Goal: Task Accomplishment & Management: Use online tool/utility

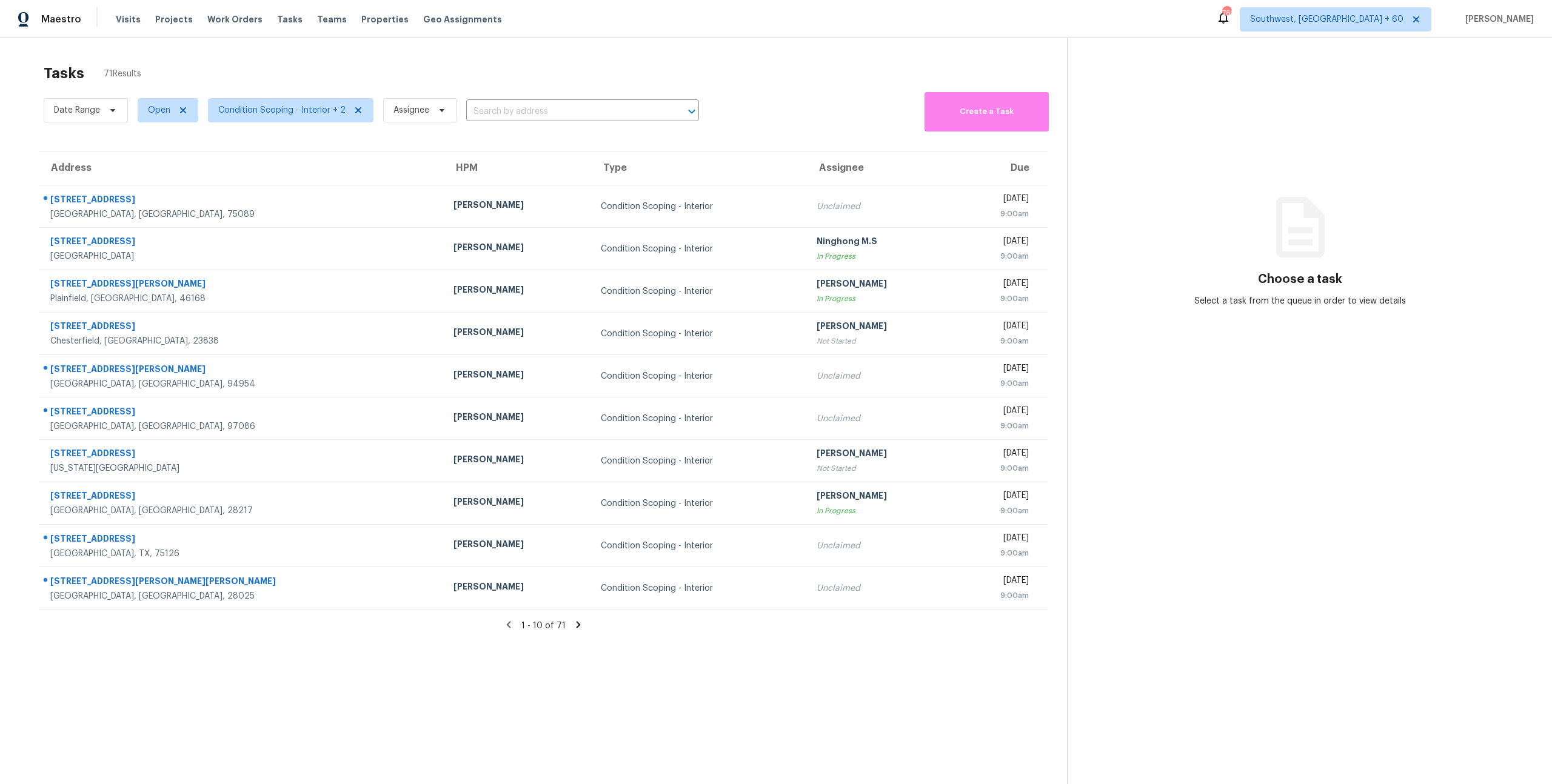
click at [196, 55] on div "Tasks 71 Results Date Range Open Condition Scoping - Interior + 2 Assignee ​ Cr…" at bounding box center [776, 430] width 1552 height 784
click at [306, 104] on span "Condition Scoping - Interior + 2" at bounding box center [282, 110] width 127 height 12
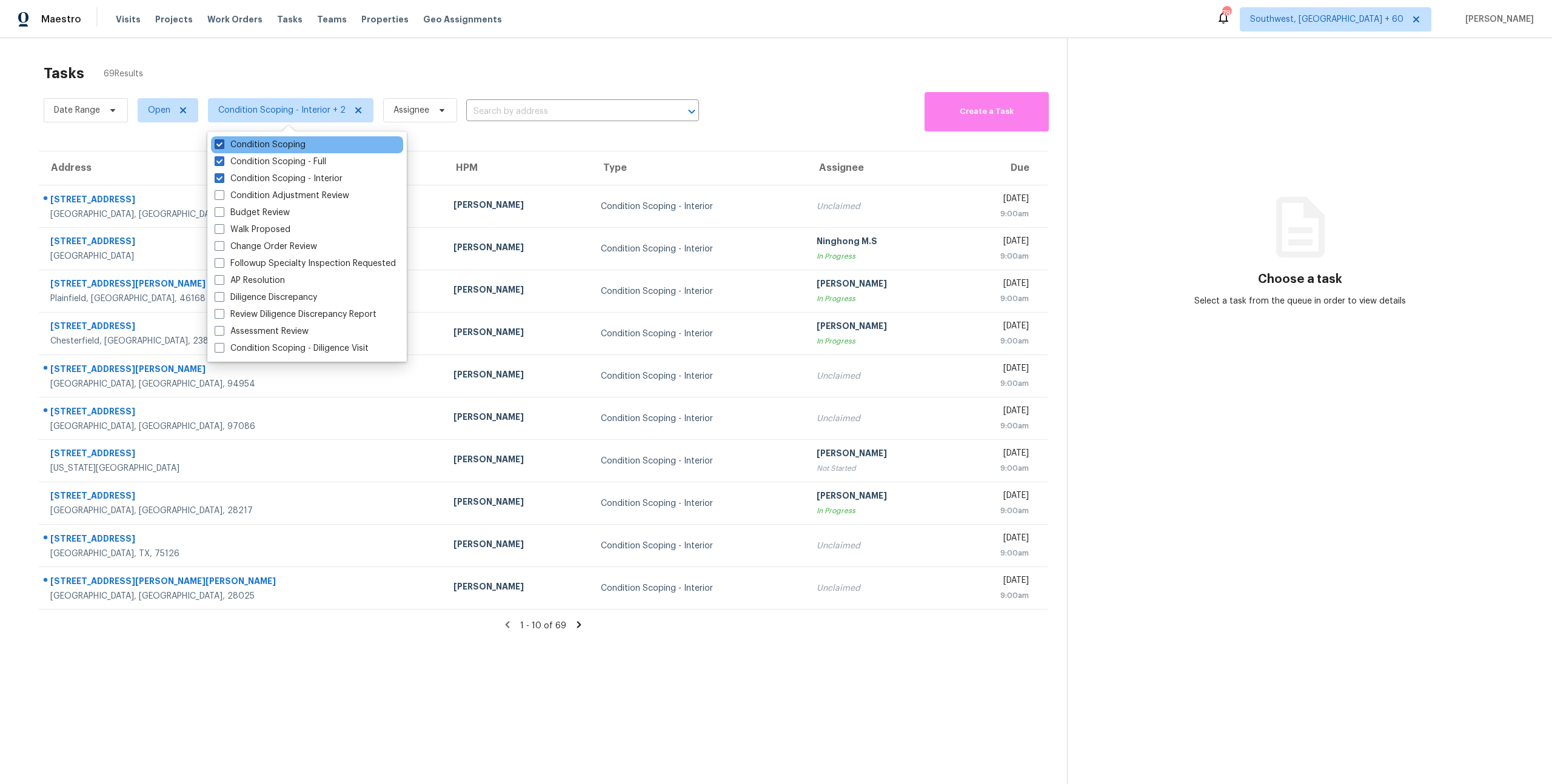
click at [283, 143] on label "Condition Scoping" at bounding box center [260, 145] width 91 height 12
click at [222, 143] on input "Condition Scoping" at bounding box center [218, 143] width 8 height 8
checkbox input "false"
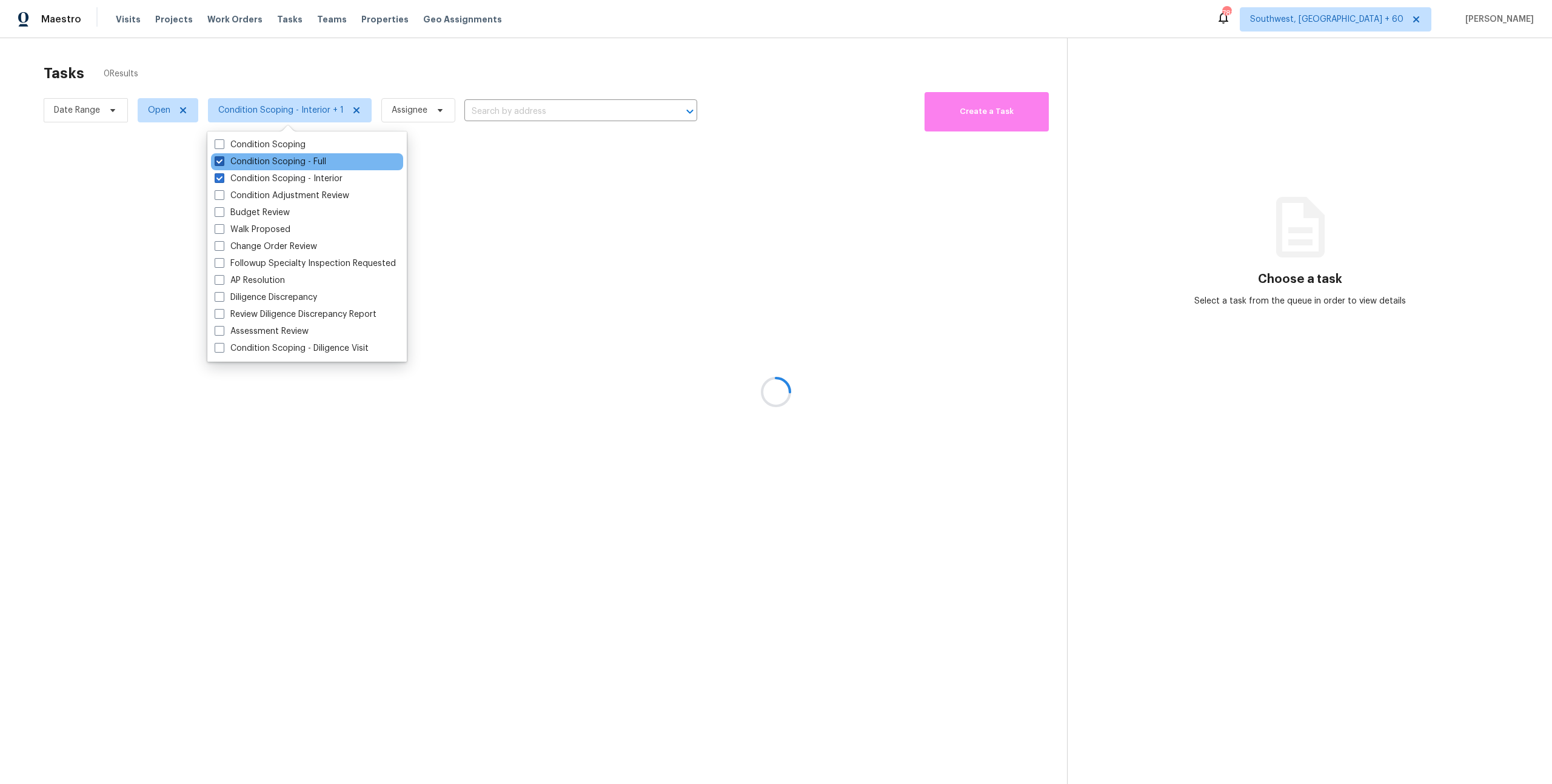
click at [283, 162] on label "Condition Scoping - Full" at bounding box center [270, 162] width 111 height 12
click at [222, 162] on input "Condition Scoping - Full" at bounding box center [218, 160] width 8 height 8
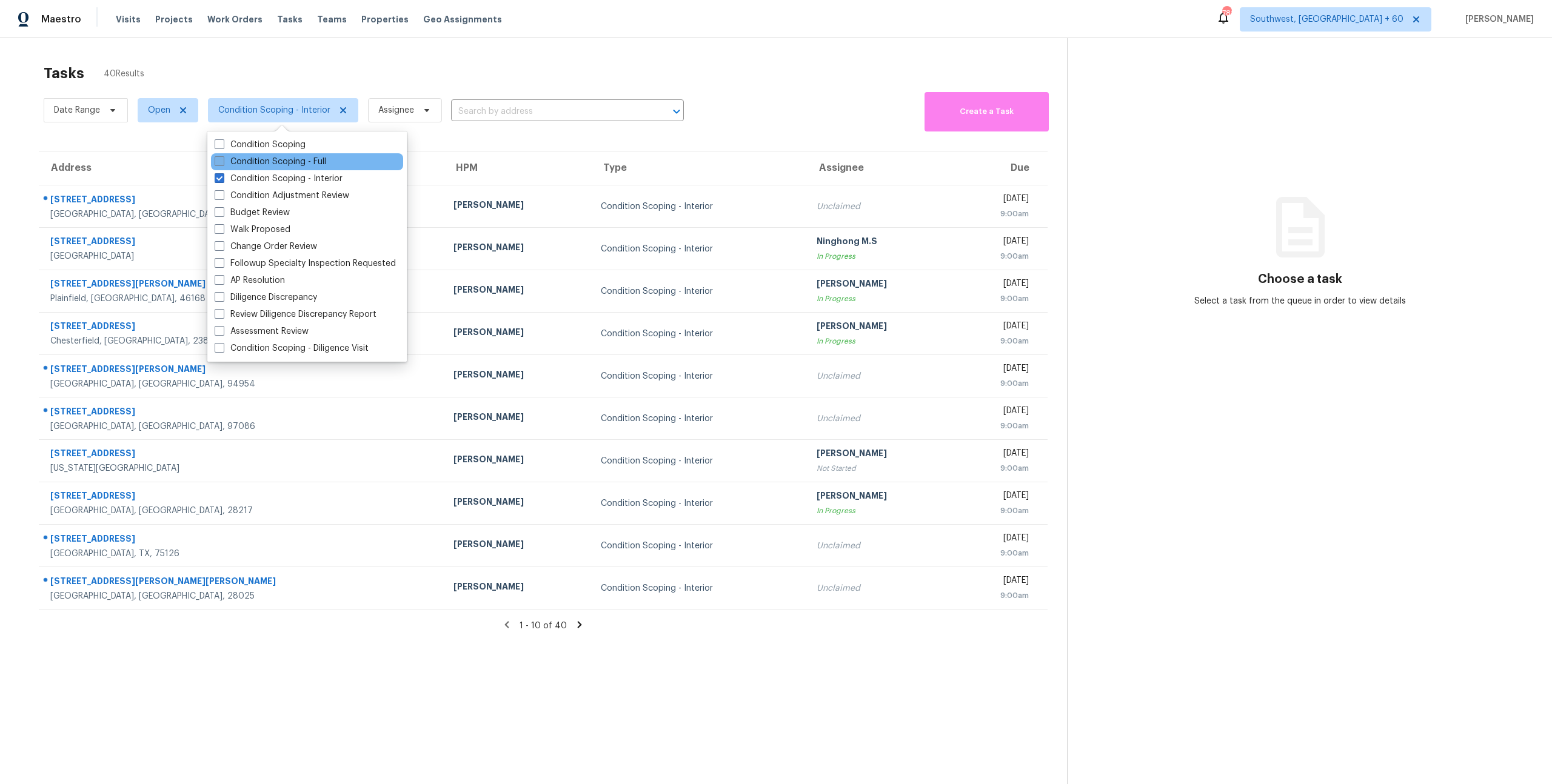
click at [283, 162] on label "Condition Scoping - Full" at bounding box center [270, 162] width 111 height 12
click at [222, 162] on input "Condition Scoping - Full" at bounding box center [218, 160] width 8 height 8
checkbox input "true"
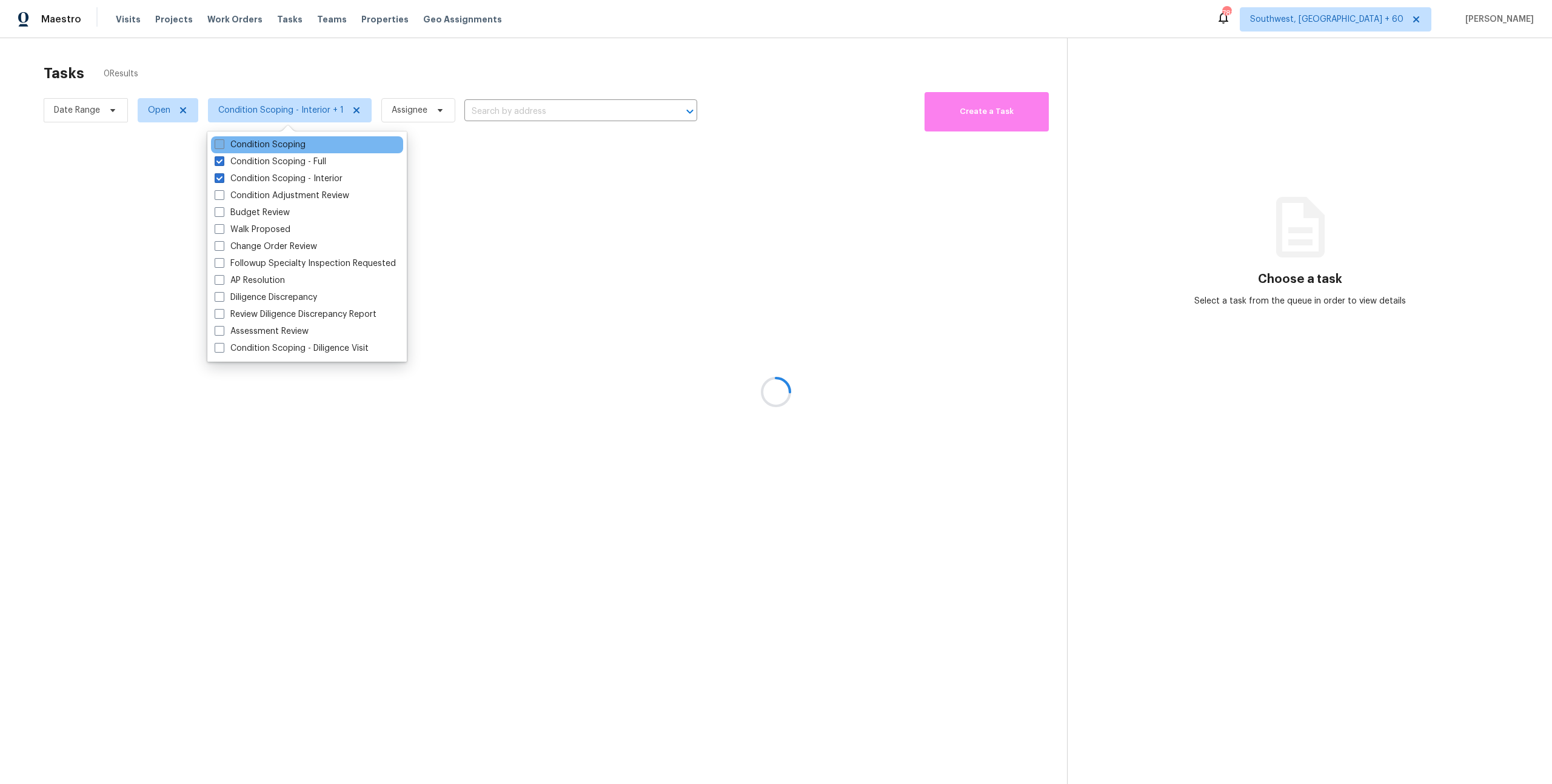
click at [264, 143] on label "Condition Scoping" at bounding box center [260, 145] width 91 height 12
click at [222, 143] on input "Condition Scoping" at bounding box center [218, 143] width 8 height 8
checkbox input "true"
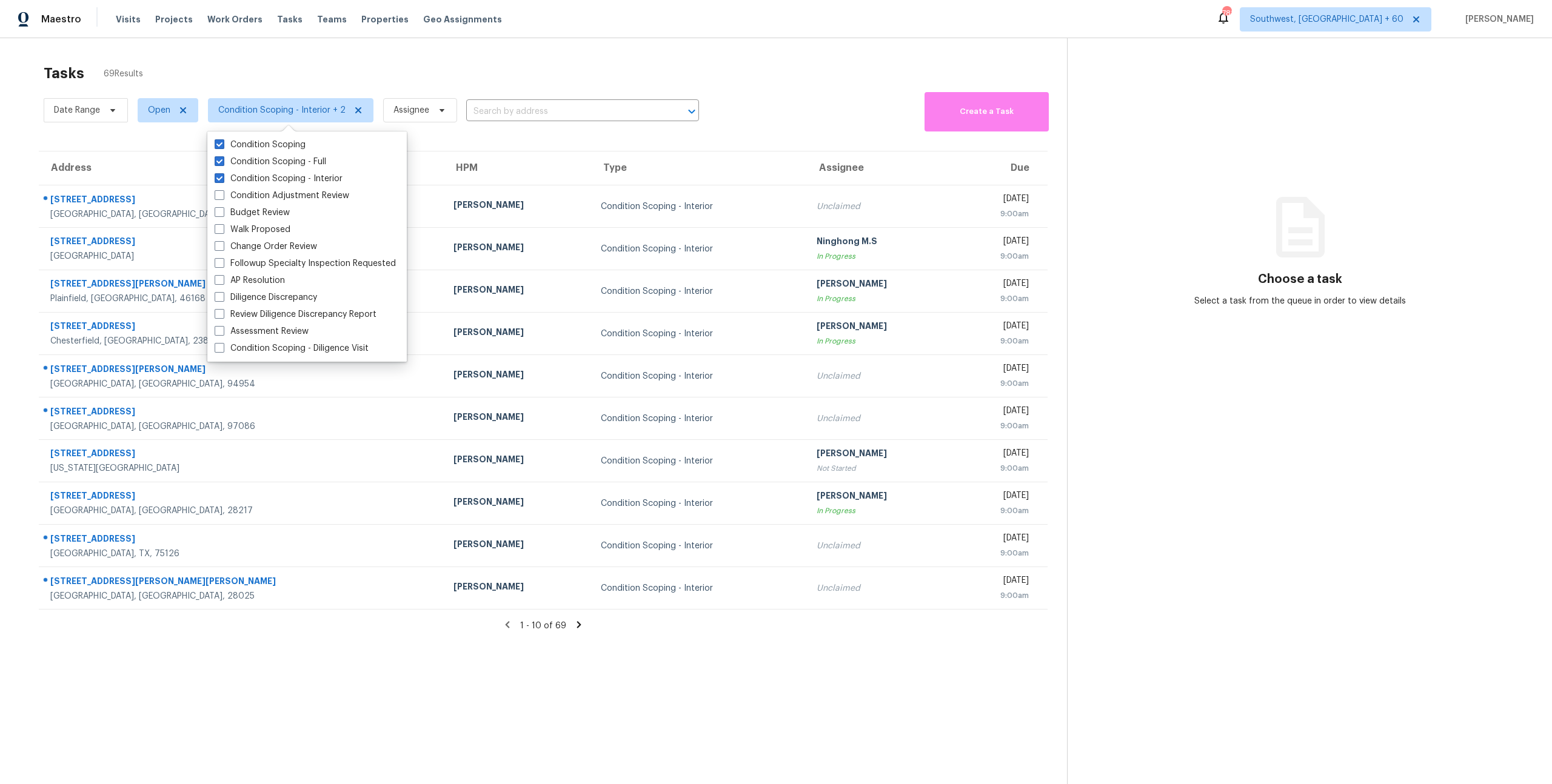
click at [228, 57] on div "Tasks 69 Results" at bounding box center [555, 73] width 1023 height 31
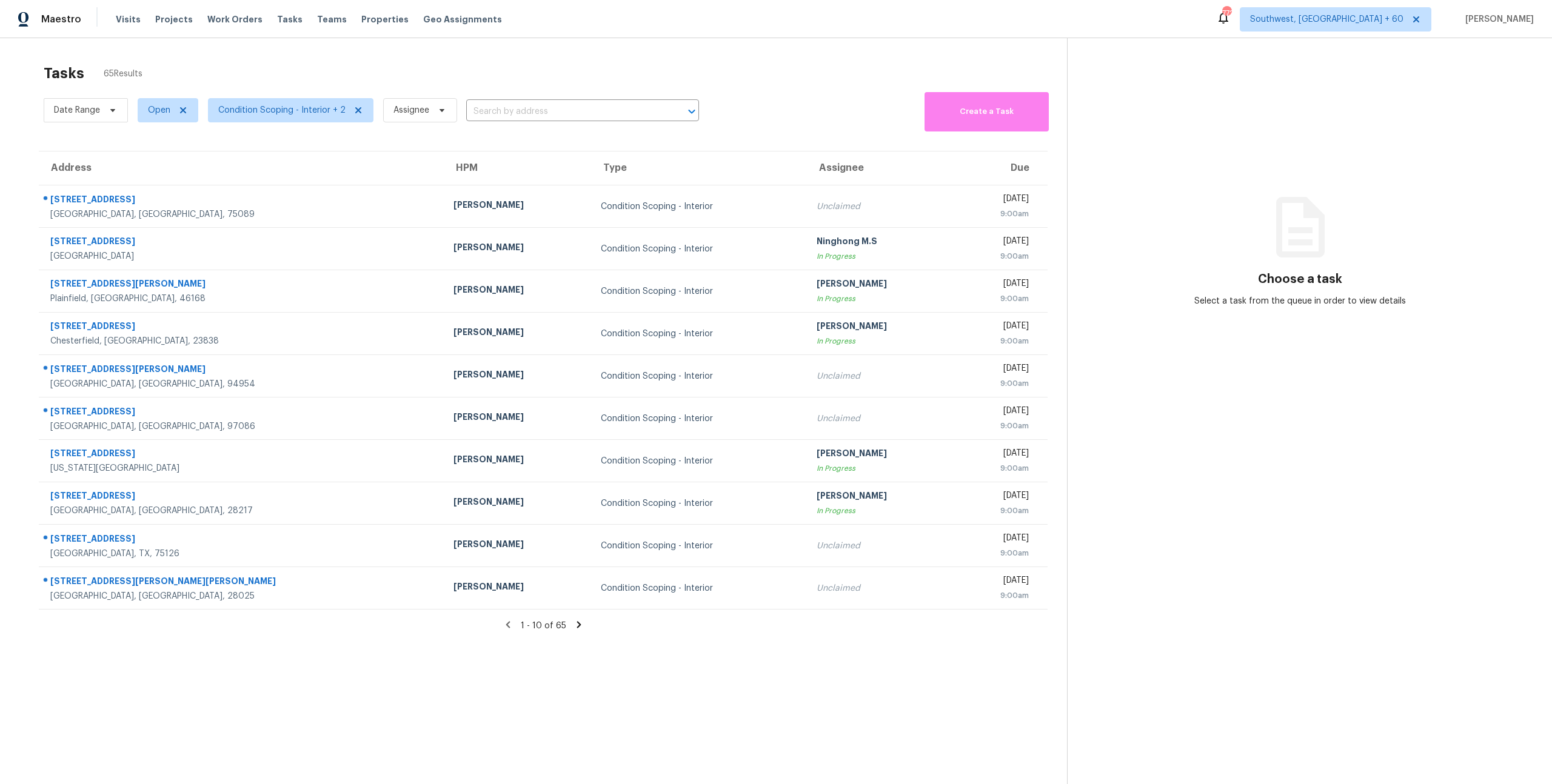
click at [262, 67] on div "Tasks 65 Results" at bounding box center [555, 73] width 1023 height 31
